Goal: Task Accomplishment & Management: Use online tool/utility

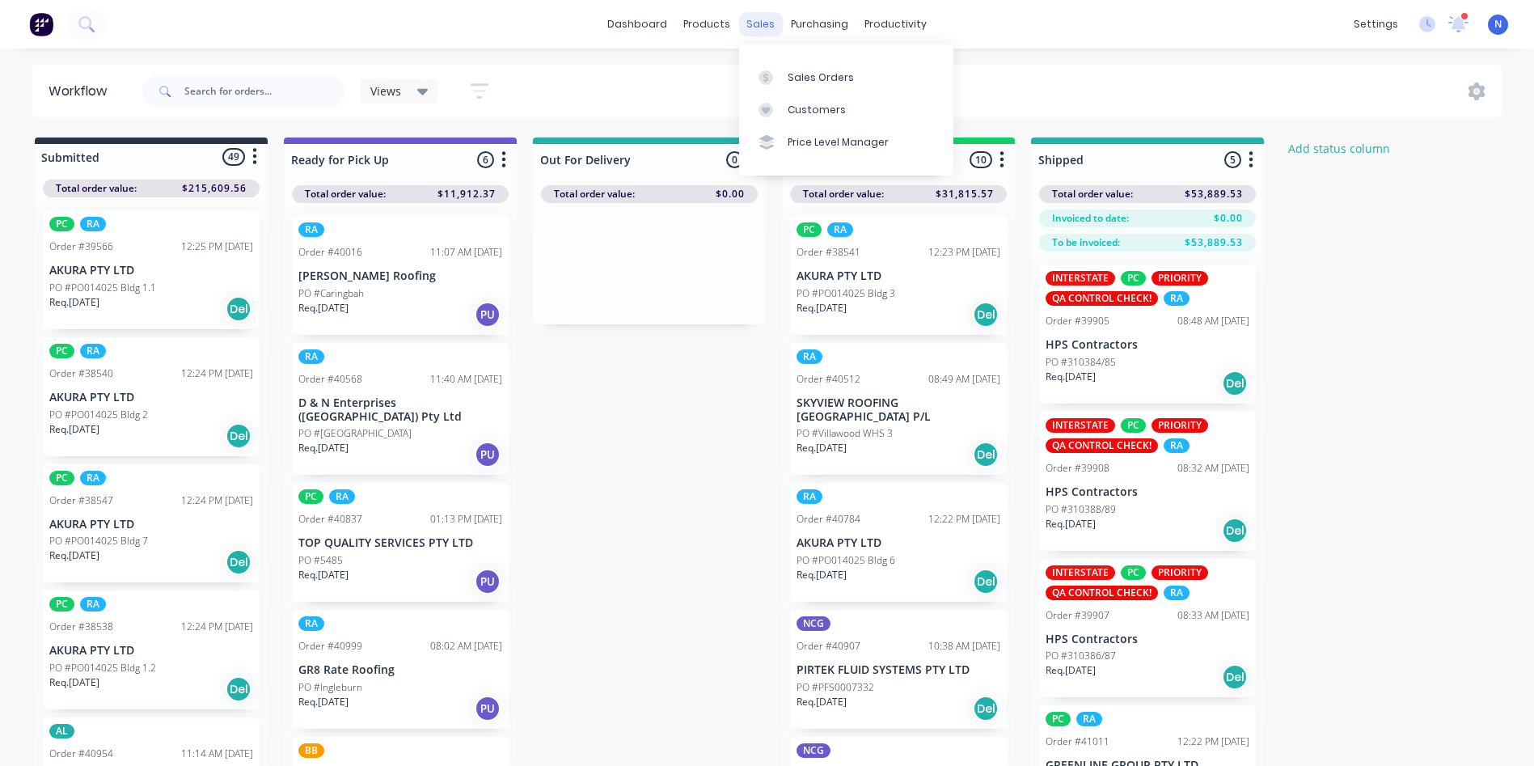
click at [751, 31] on div "sales" at bounding box center [760, 24] width 44 height 24
click at [812, 86] on link "Sales Orders" at bounding box center [846, 77] width 214 height 32
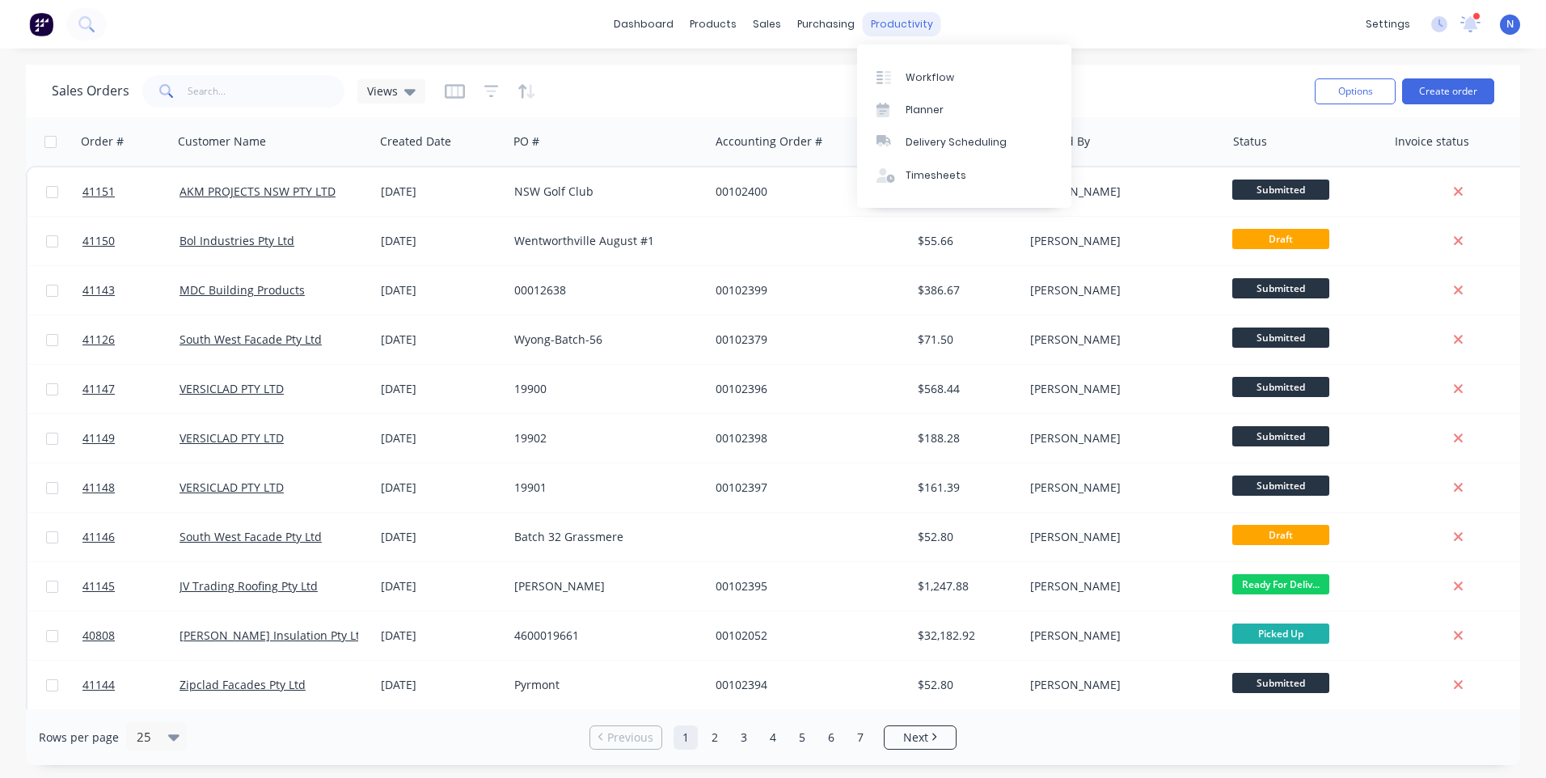
click at [904, 36] on div "productivity" at bounding box center [902, 24] width 78 height 24
click at [926, 81] on div "Workflow" at bounding box center [930, 77] width 49 height 15
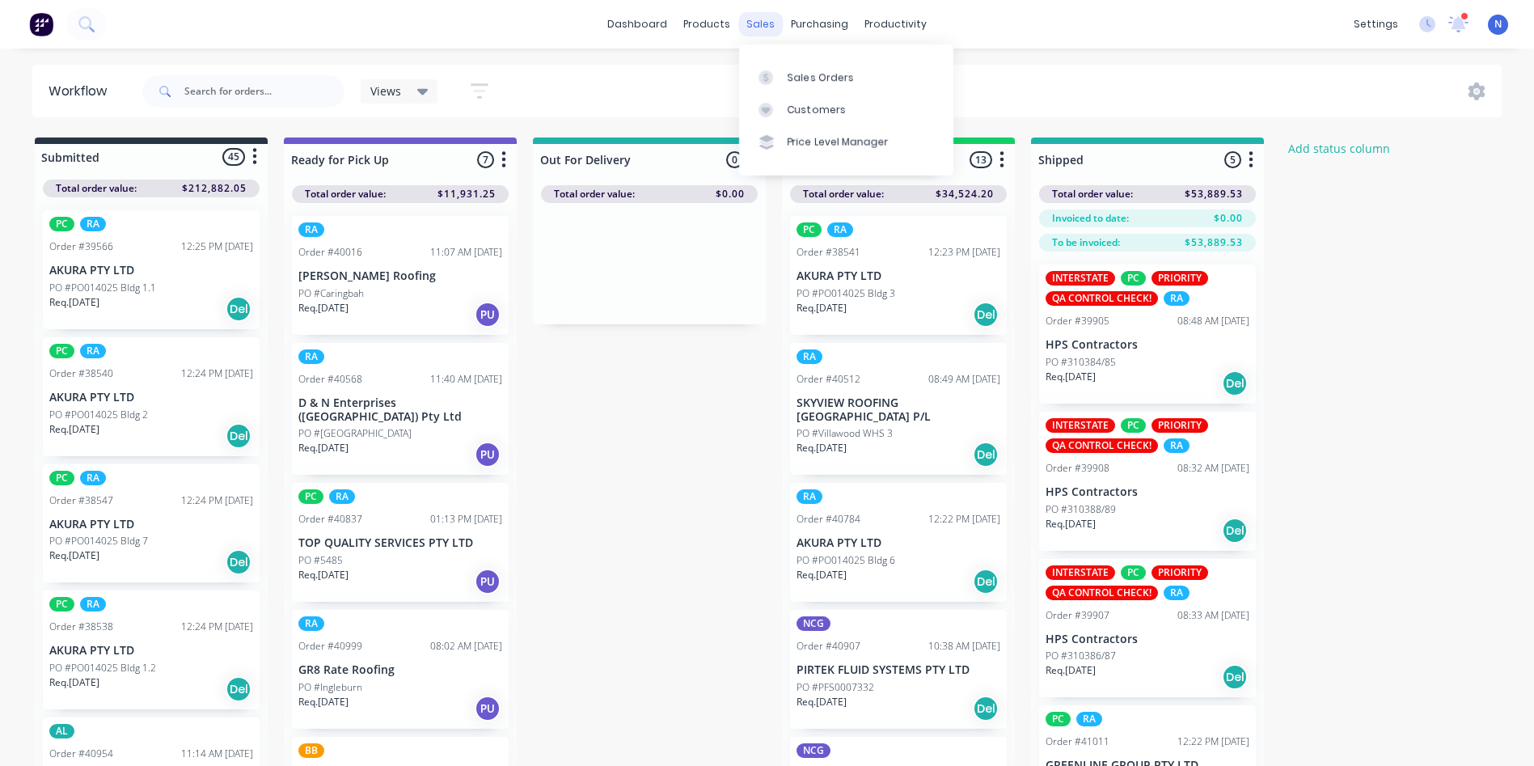
click at [751, 26] on div "sales" at bounding box center [760, 24] width 44 height 24
click at [816, 83] on div "Sales Orders" at bounding box center [821, 77] width 66 height 15
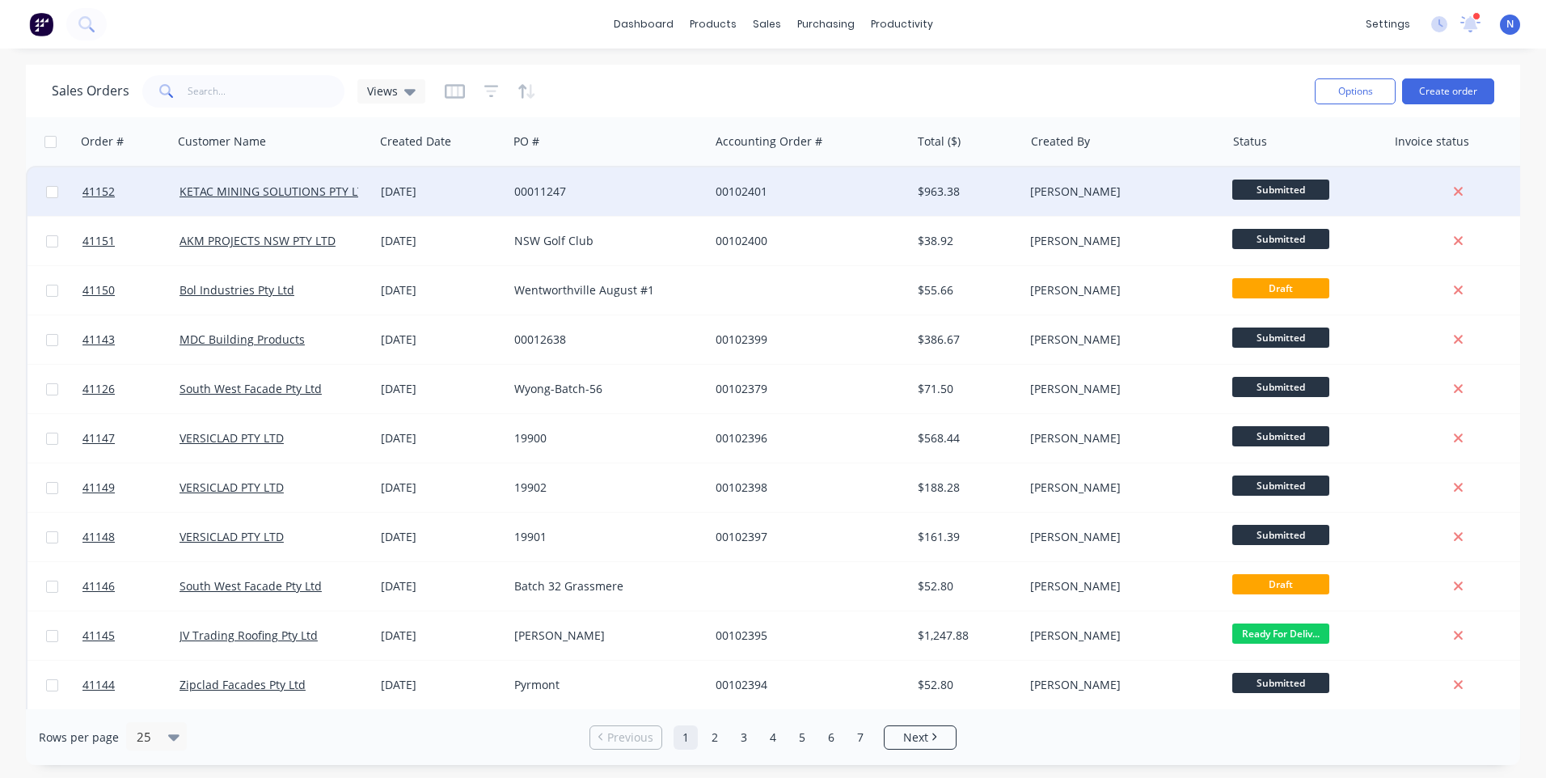
click at [644, 206] on div "00011247" at bounding box center [608, 191] width 201 height 49
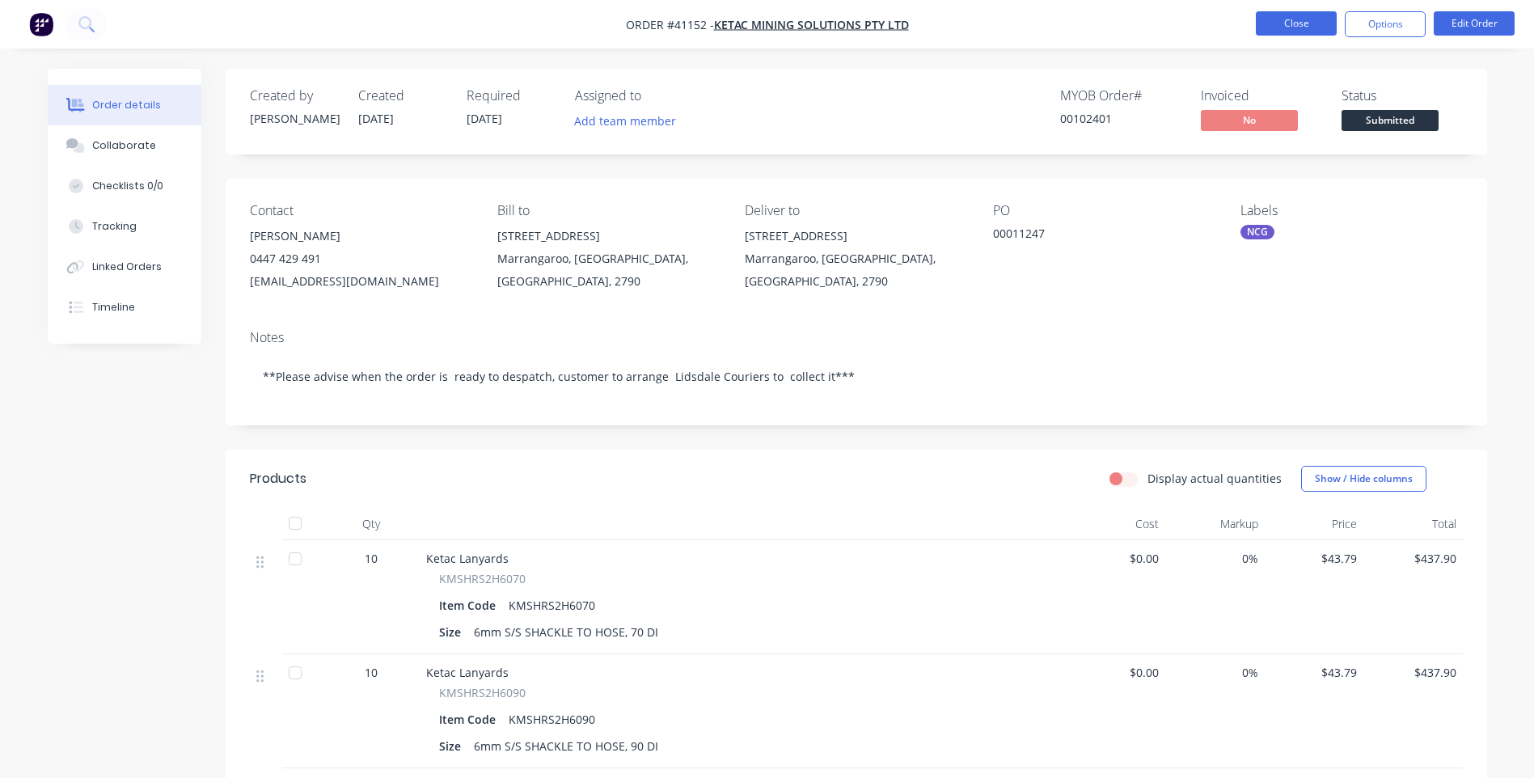
click at [1271, 27] on button "Close" at bounding box center [1296, 23] width 81 height 24
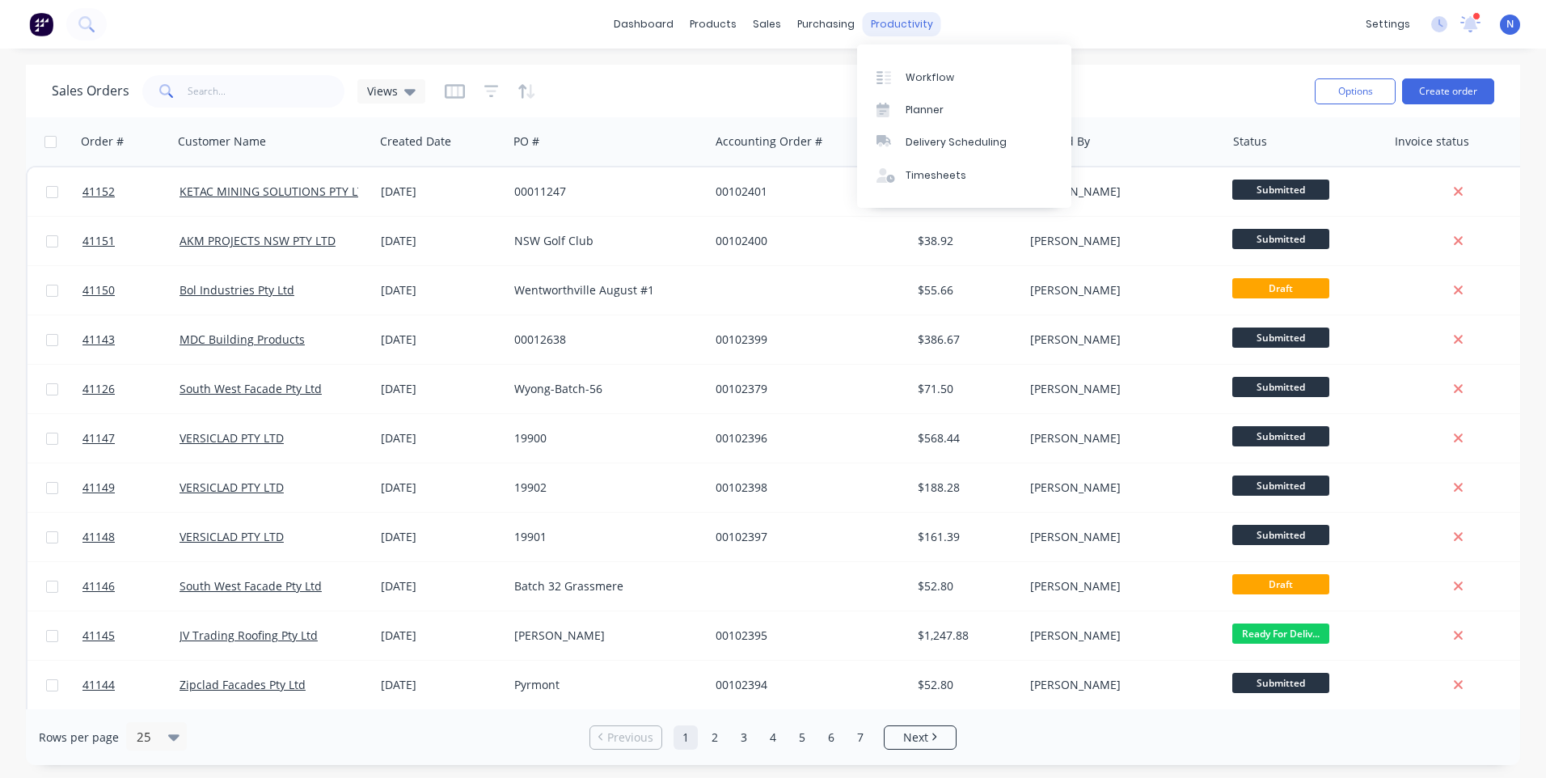
click at [894, 32] on div "productivity" at bounding box center [902, 24] width 78 height 24
click at [940, 77] on div "Workflow" at bounding box center [930, 77] width 49 height 15
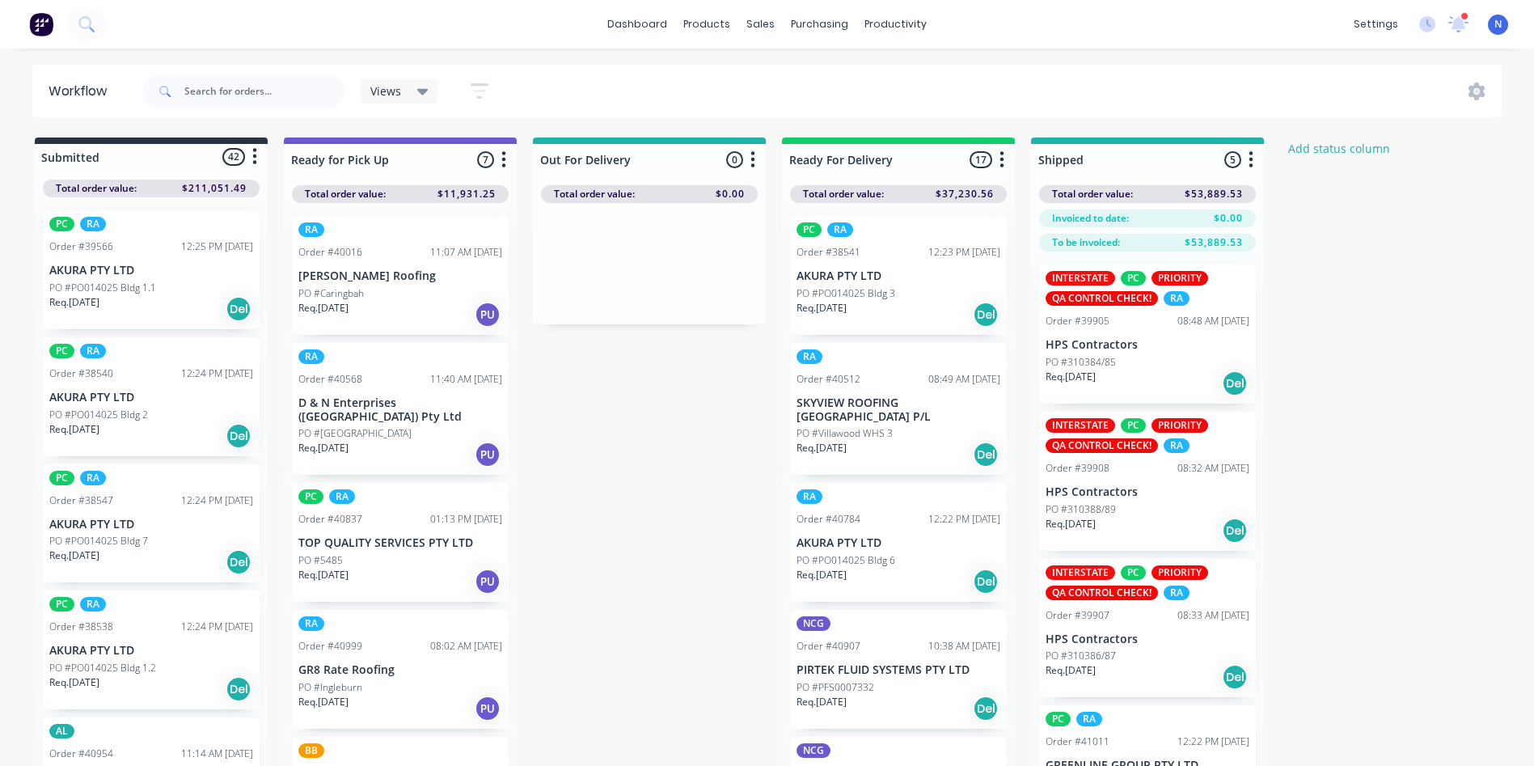
scroll to position [1278, 0]
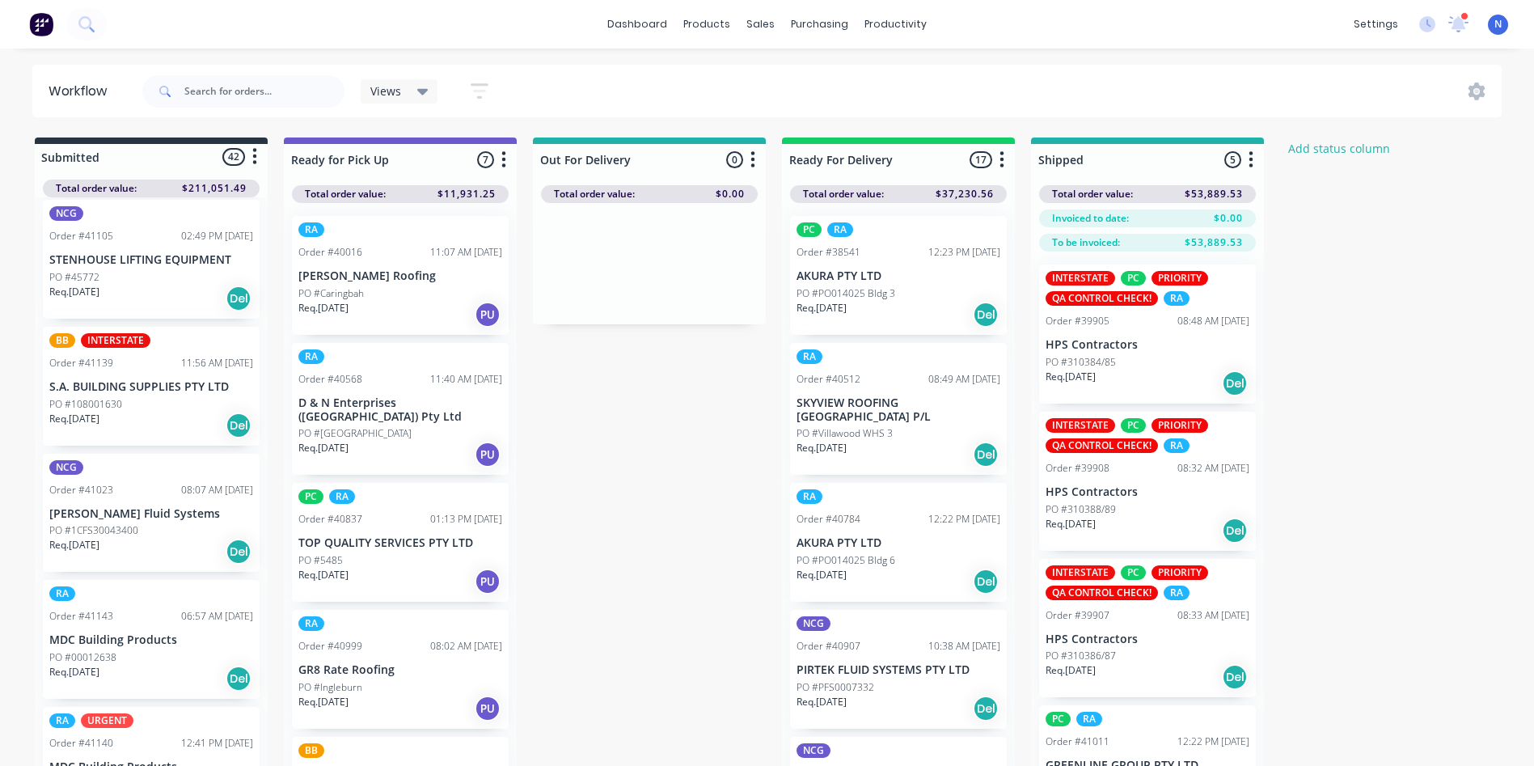
click at [100, 526] on p "PO #1CFS30043400" at bounding box center [93, 530] width 89 height 15
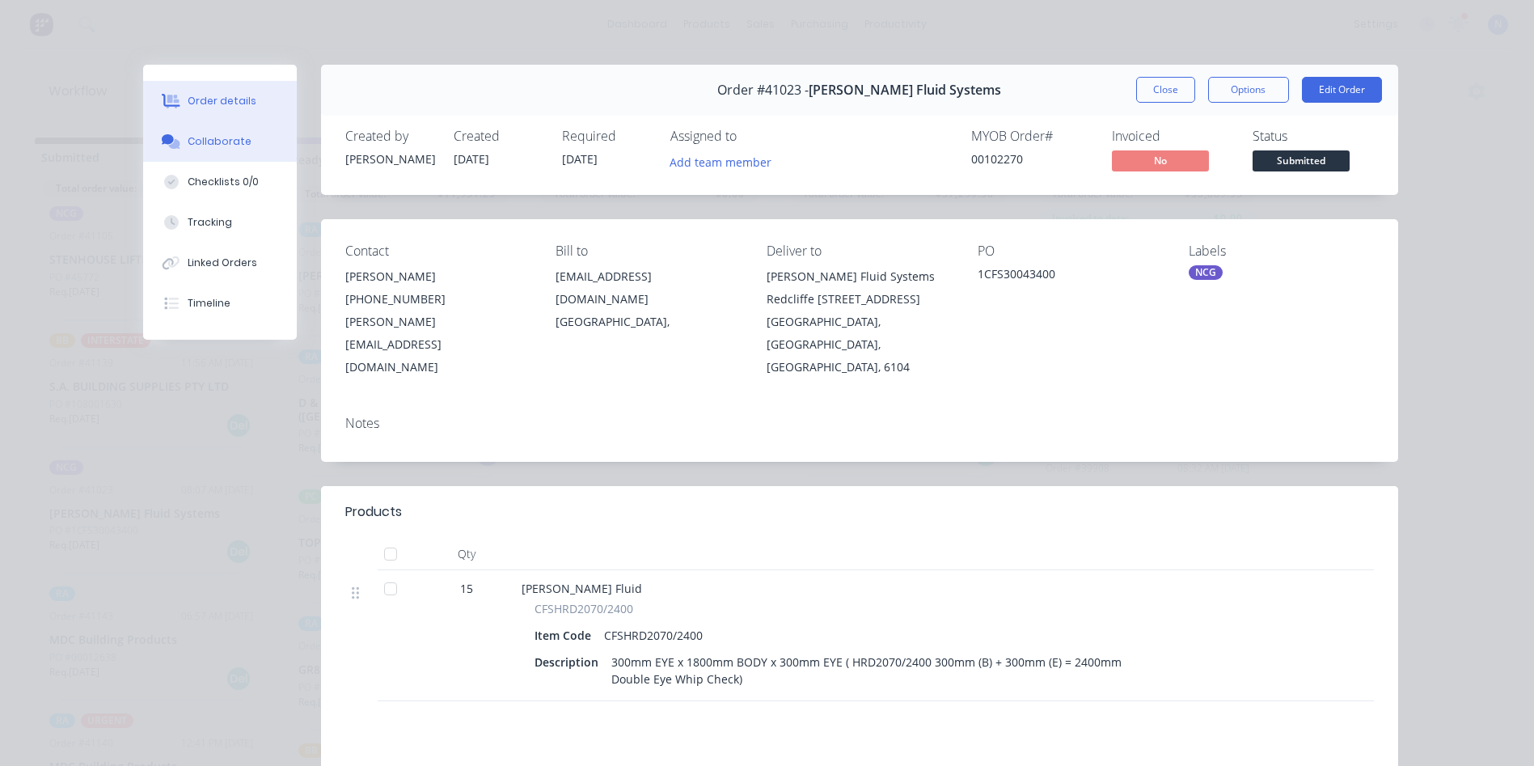
click at [240, 147] on button "Collaborate" at bounding box center [220, 141] width 154 height 40
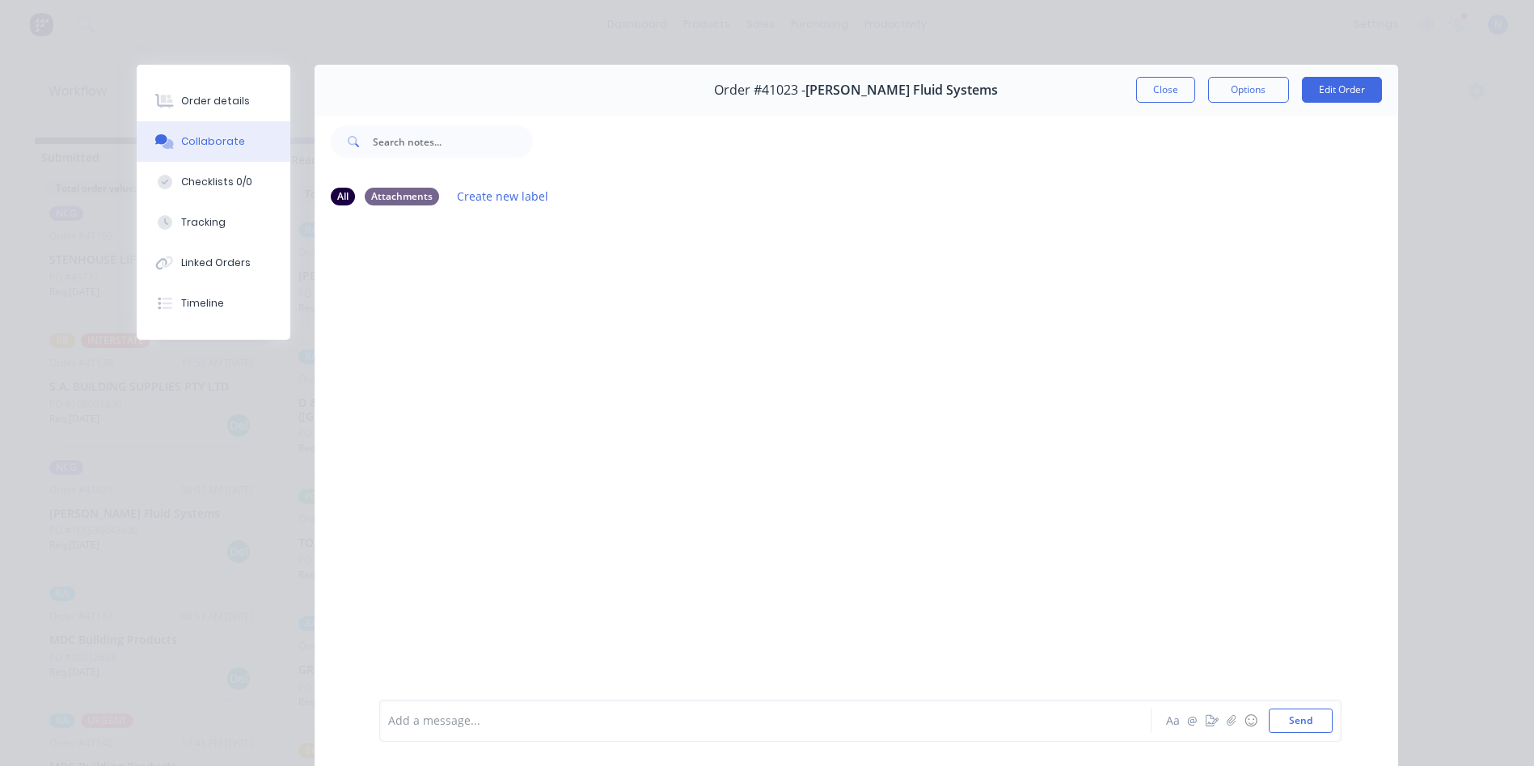
click at [385, 294] on div at bounding box center [857, 458] width 1084 height 479
click at [199, 139] on div "Collaborate" at bounding box center [213, 141] width 64 height 15
click at [1160, 95] on button "Close" at bounding box center [1165, 90] width 59 height 26
